Goal: Transaction & Acquisition: Download file/media

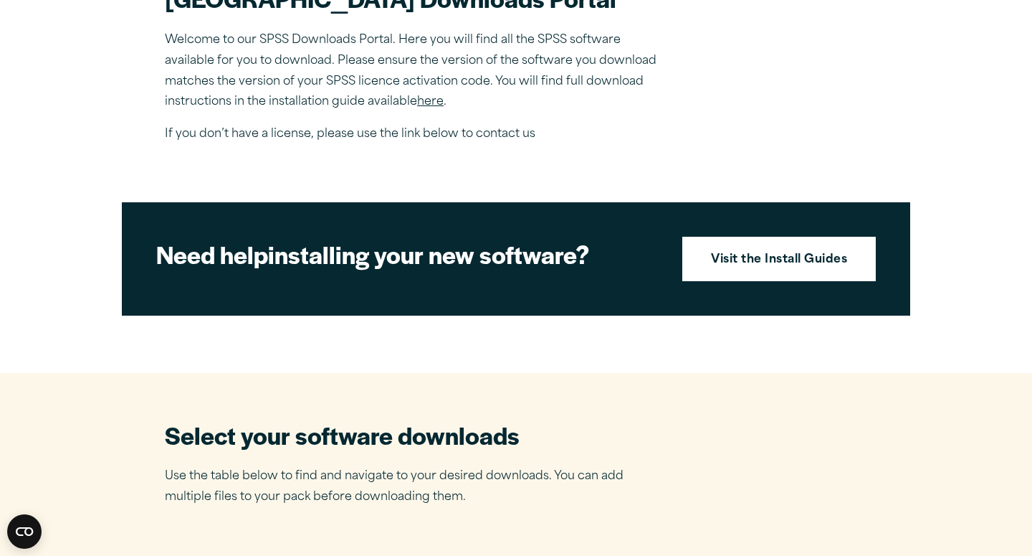
scroll to position [508, 0]
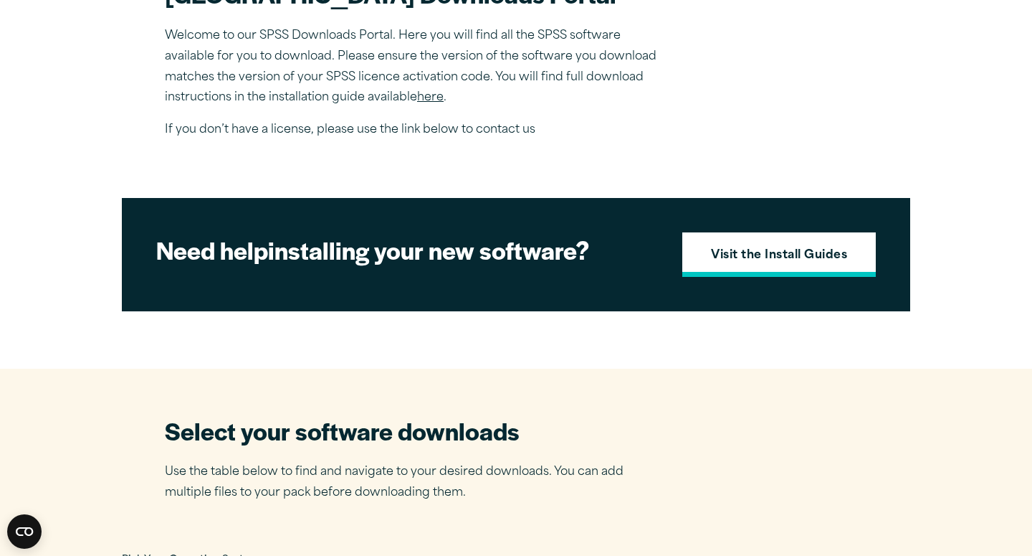
click at [720, 277] on link "Visit the Install Guides" at bounding box center [779, 254] width 194 height 44
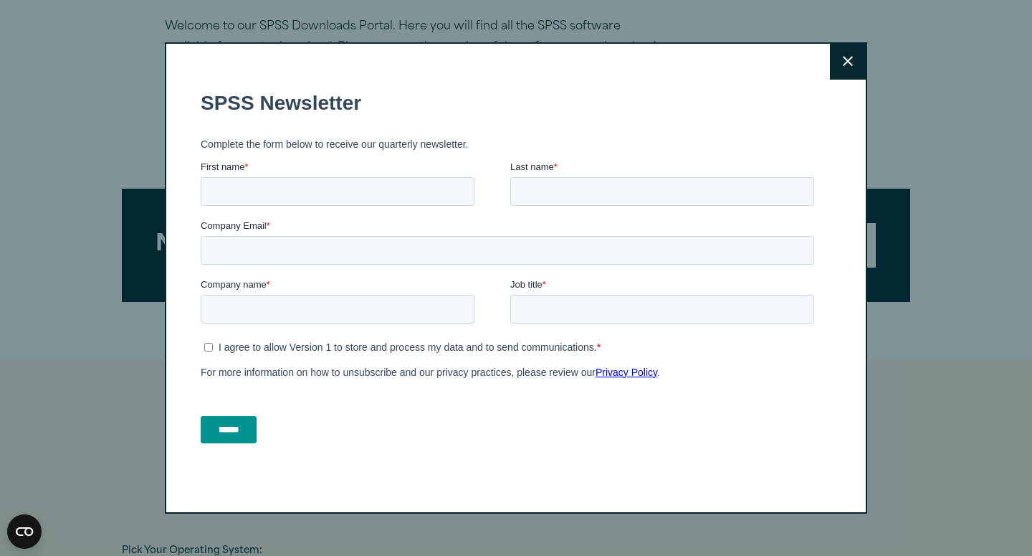
click at [849, 47] on button "Close" at bounding box center [848, 62] width 36 height 36
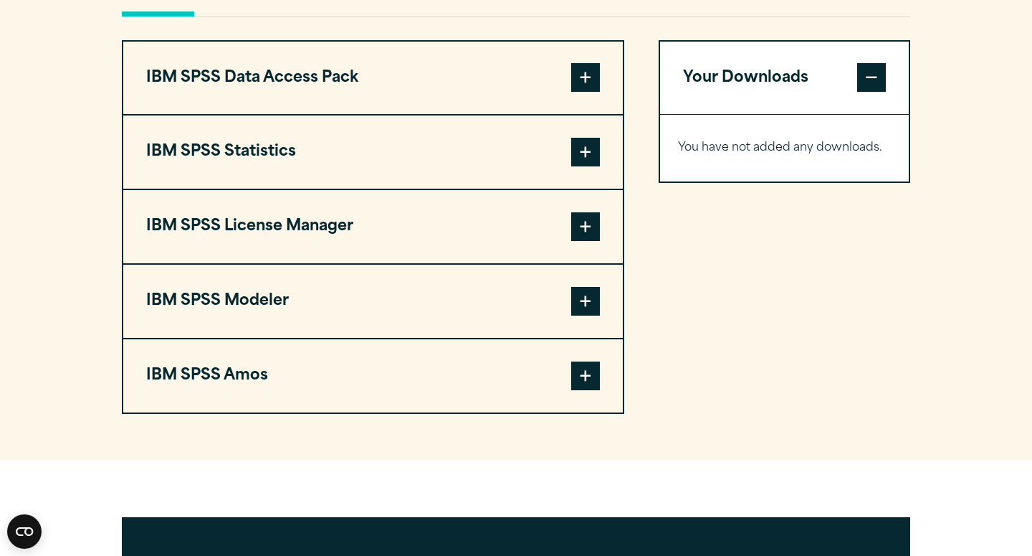
scroll to position [1105, 0]
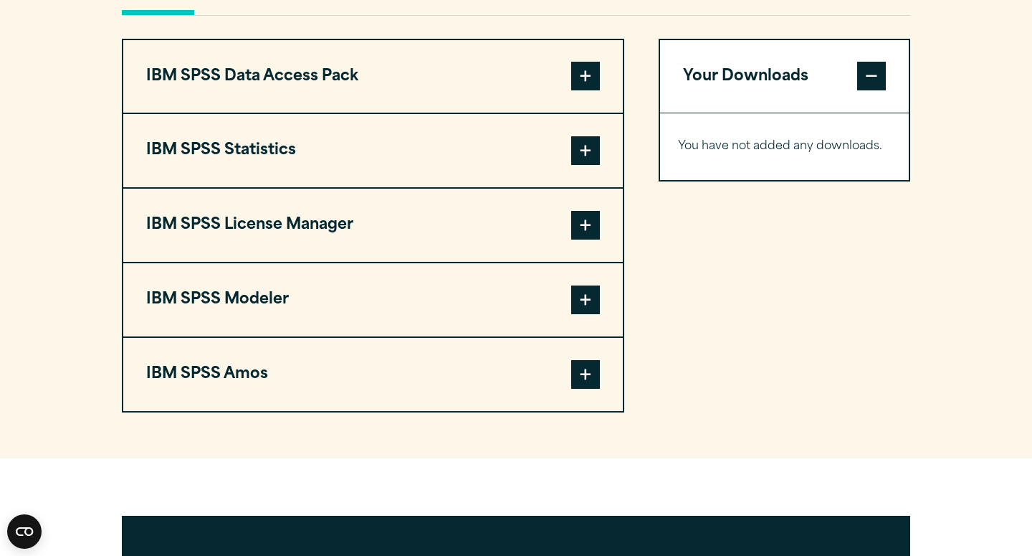
click at [579, 90] on span at bounding box center [585, 76] width 29 height 29
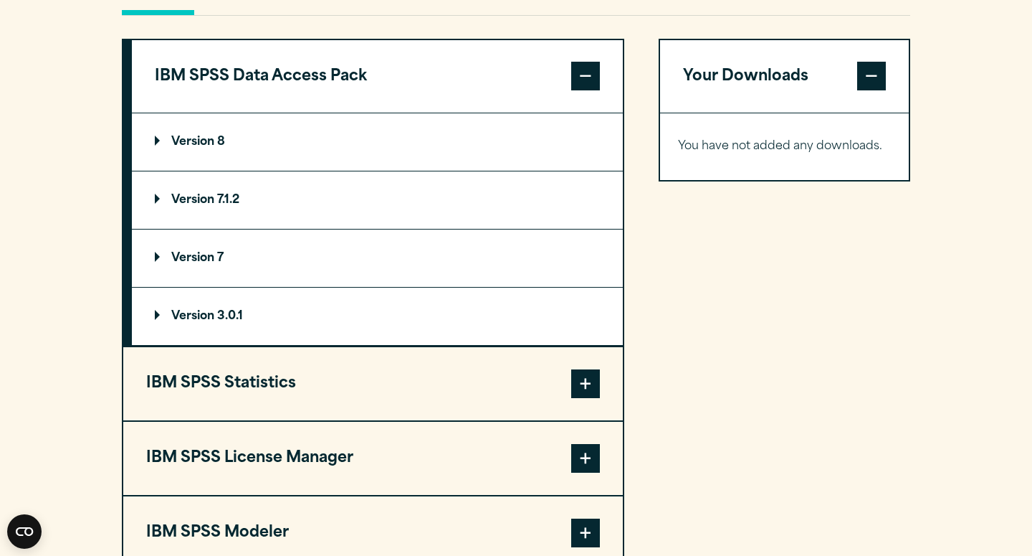
click at [412, 171] on summary "Version 8" at bounding box center [377, 141] width 491 height 57
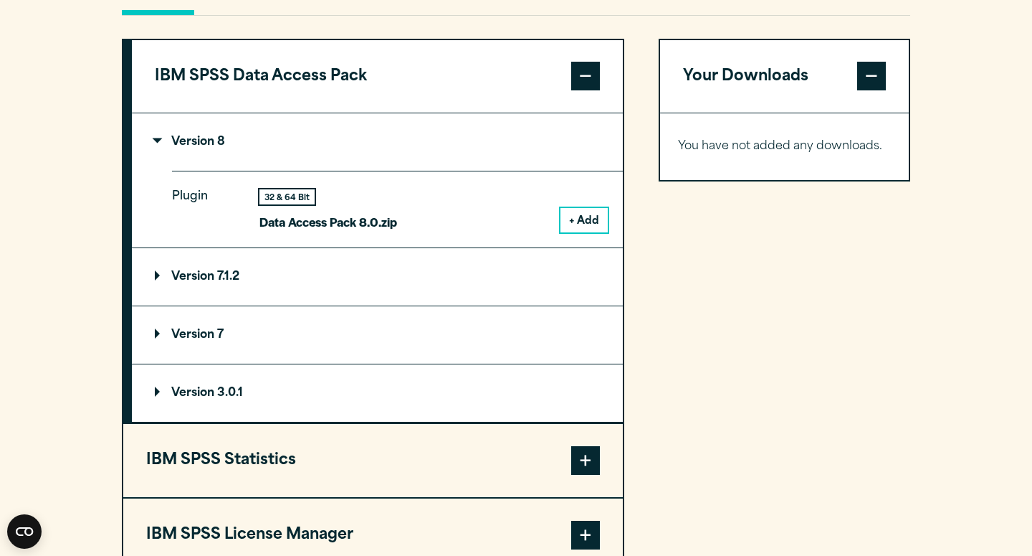
click at [590, 232] on button "+ Add" at bounding box center [584, 220] width 47 height 24
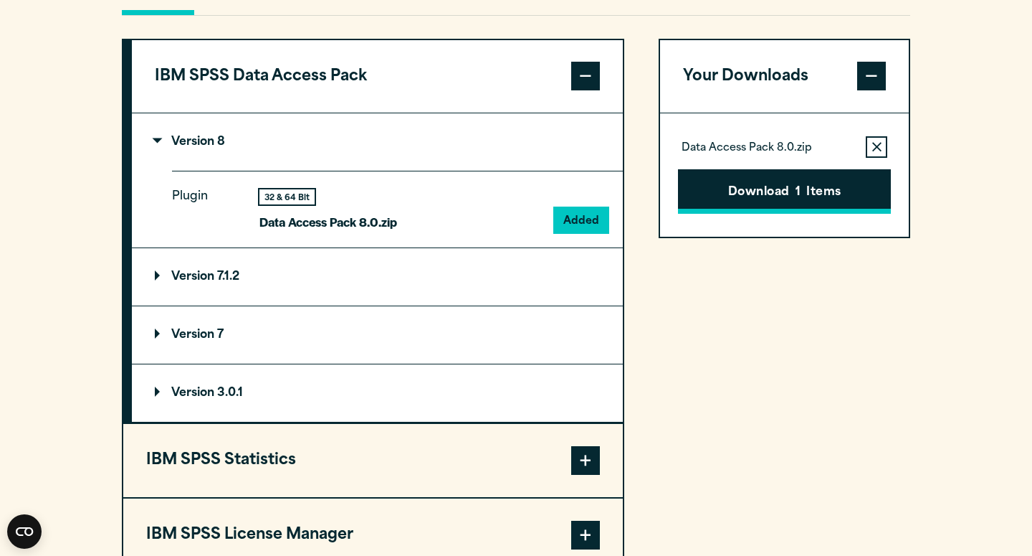
click at [784, 214] on button "Download 1 Items" at bounding box center [784, 191] width 213 height 44
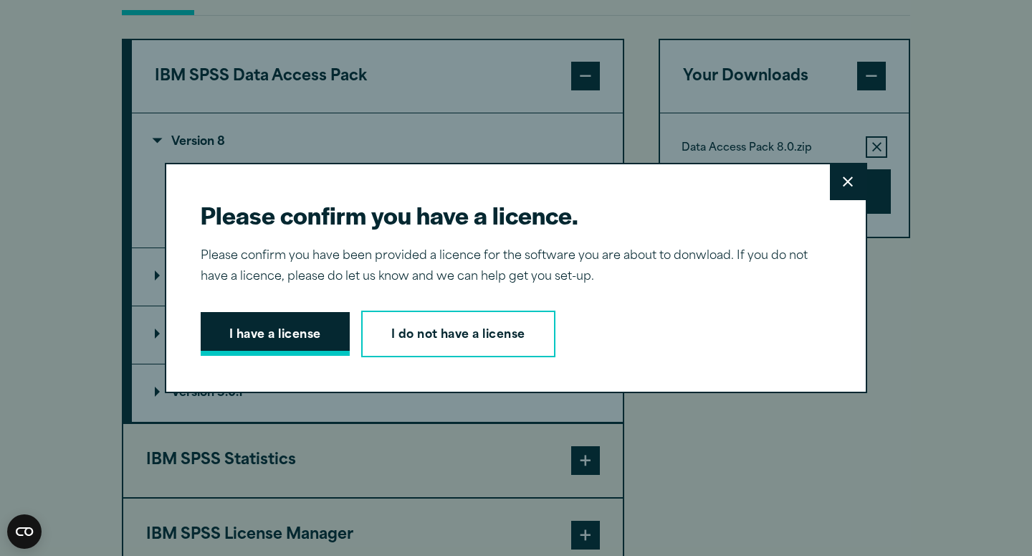
click at [318, 336] on button "I have a license" at bounding box center [275, 334] width 149 height 44
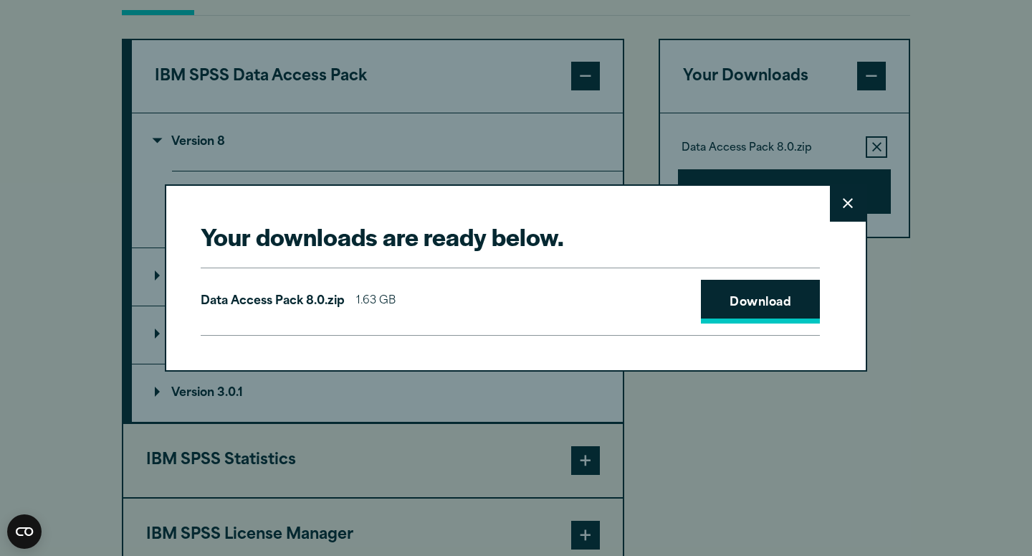
click at [796, 308] on link "Download" at bounding box center [760, 302] width 119 height 44
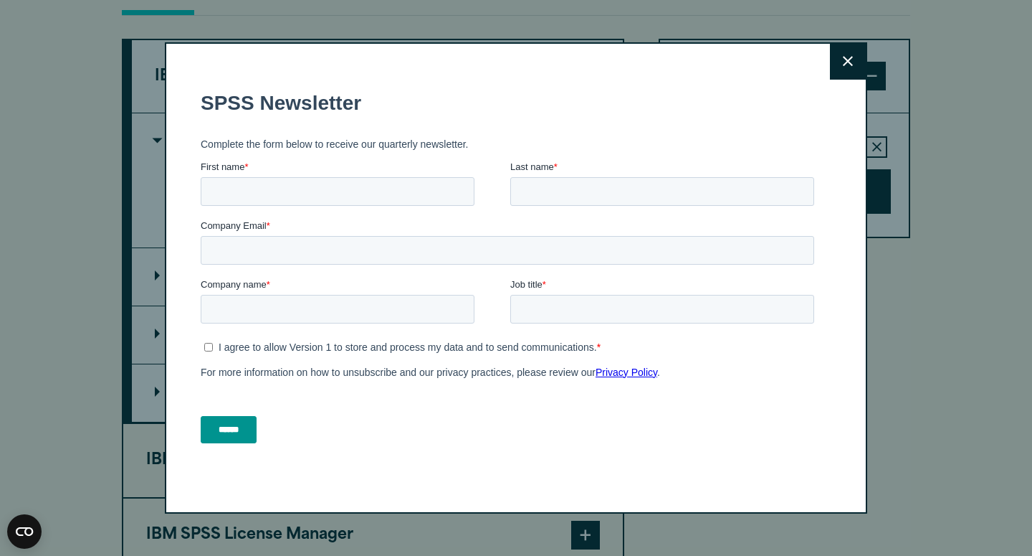
click at [849, 58] on icon at bounding box center [848, 61] width 10 height 11
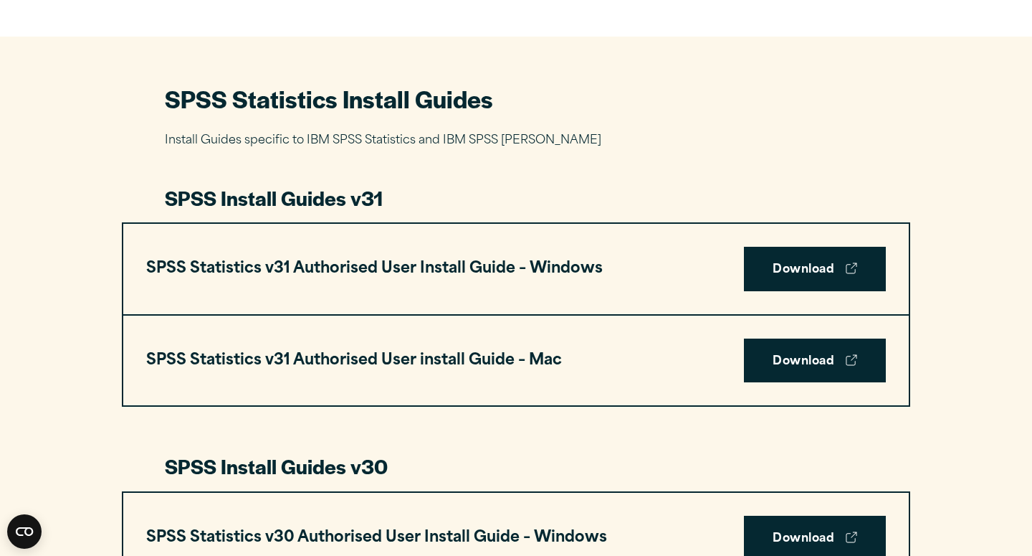
scroll to position [630, 0]
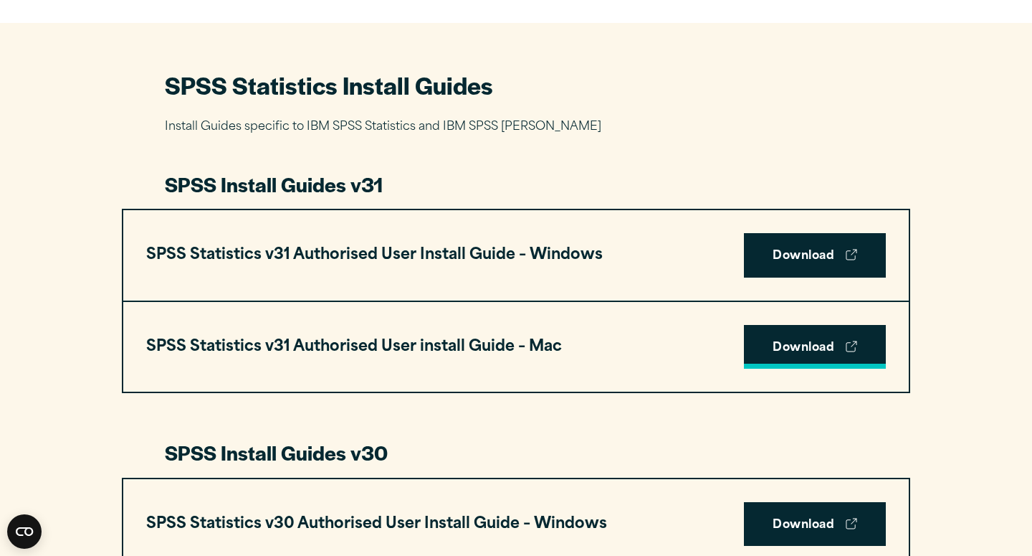
click at [793, 351] on link "Download" at bounding box center [815, 347] width 142 height 44
click at [868, 65] on div "Close" at bounding box center [516, 278] width 1032 height 556
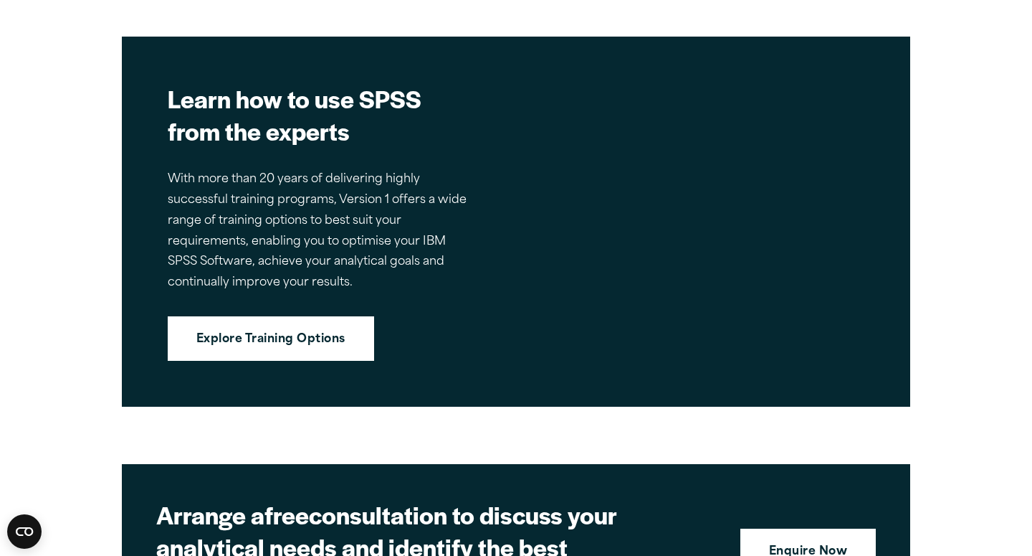
scroll to position [3518, 0]
